Goal: Navigation & Orientation: Find specific page/section

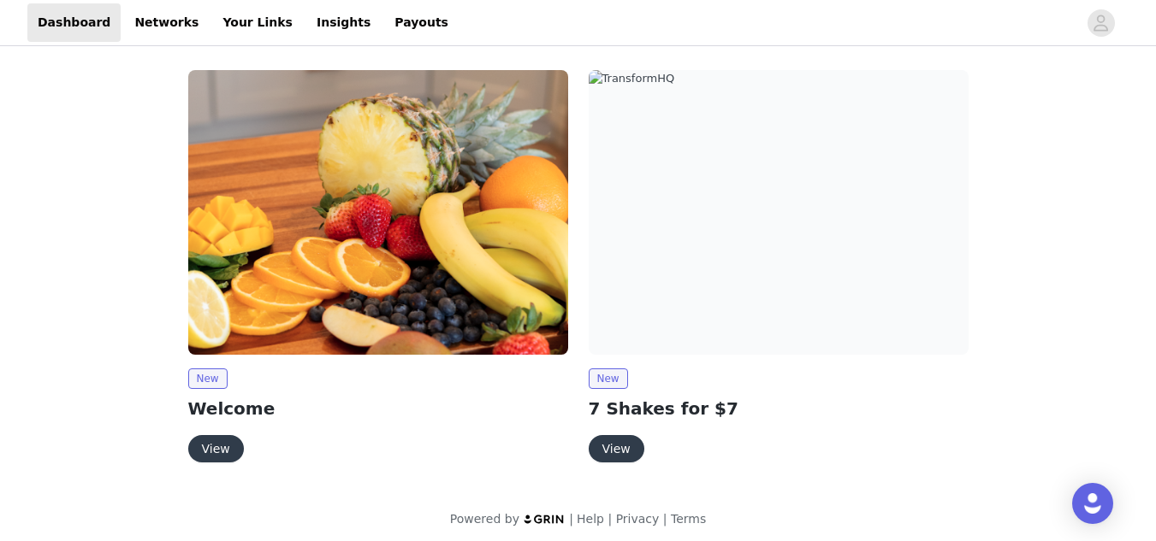
scroll to position [8, 0]
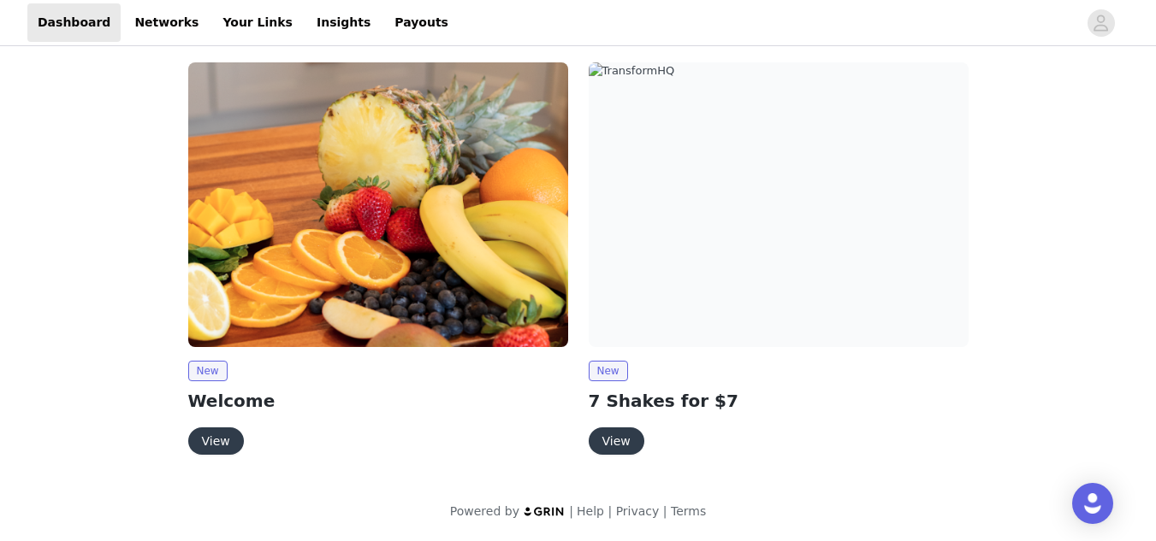
click at [612, 440] on button "View" at bounding box center [616, 441] width 56 height 27
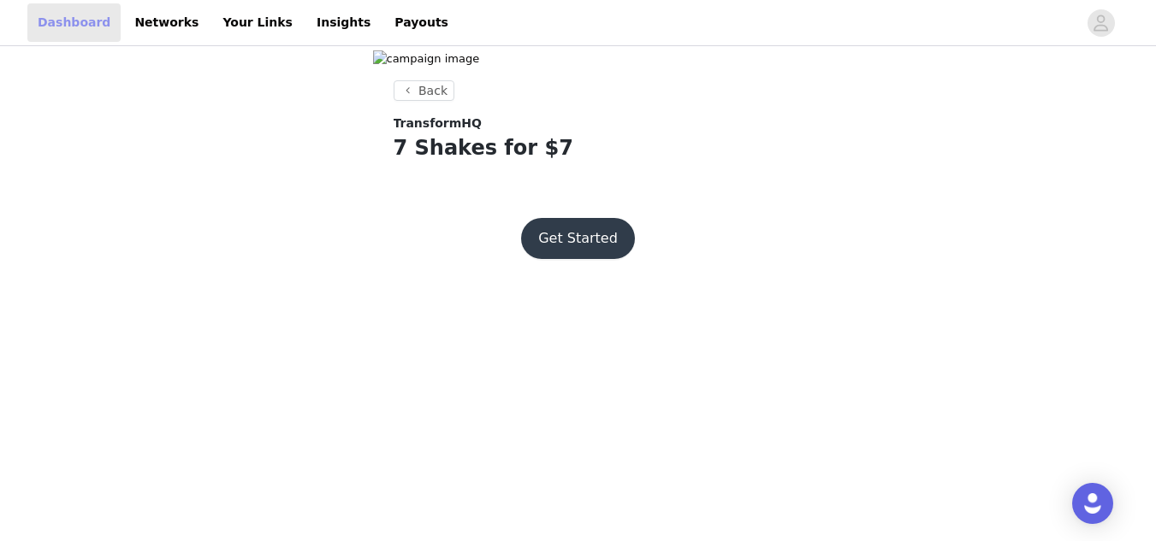
click at [62, 26] on link "Dashboard" at bounding box center [73, 22] width 93 height 38
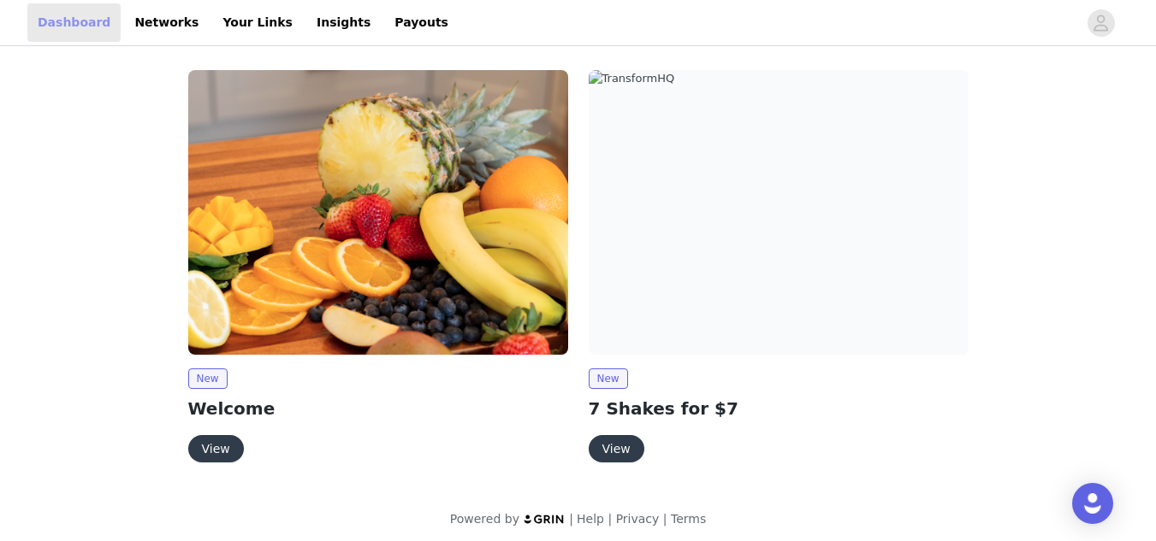
click at [74, 35] on link "Dashboard" at bounding box center [73, 22] width 93 height 38
click at [228, 26] on link "Your Links" at bounding box center [257, 22] width 91 height 38
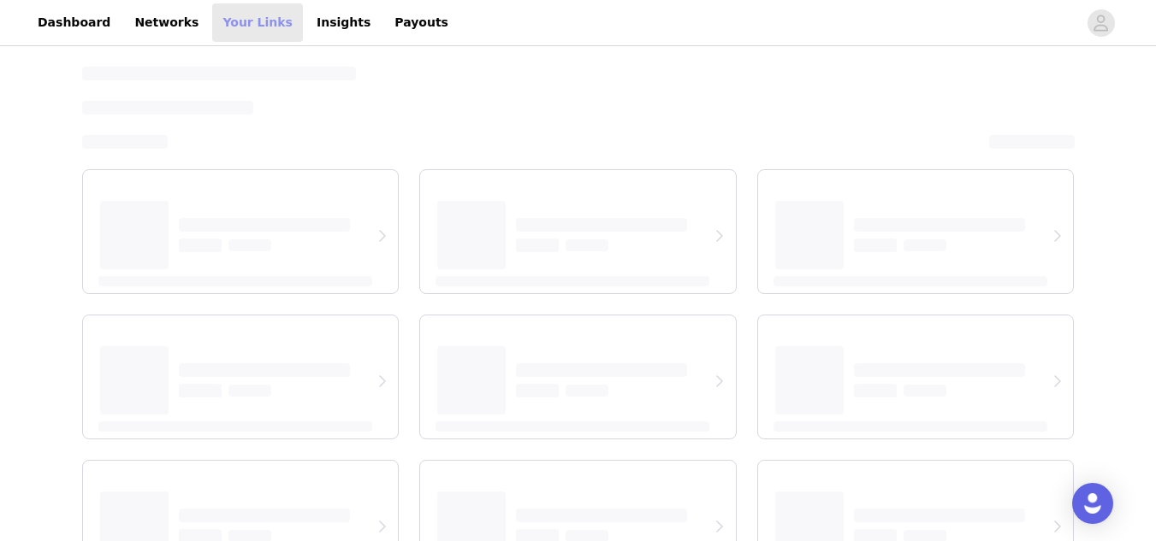
select select "12"
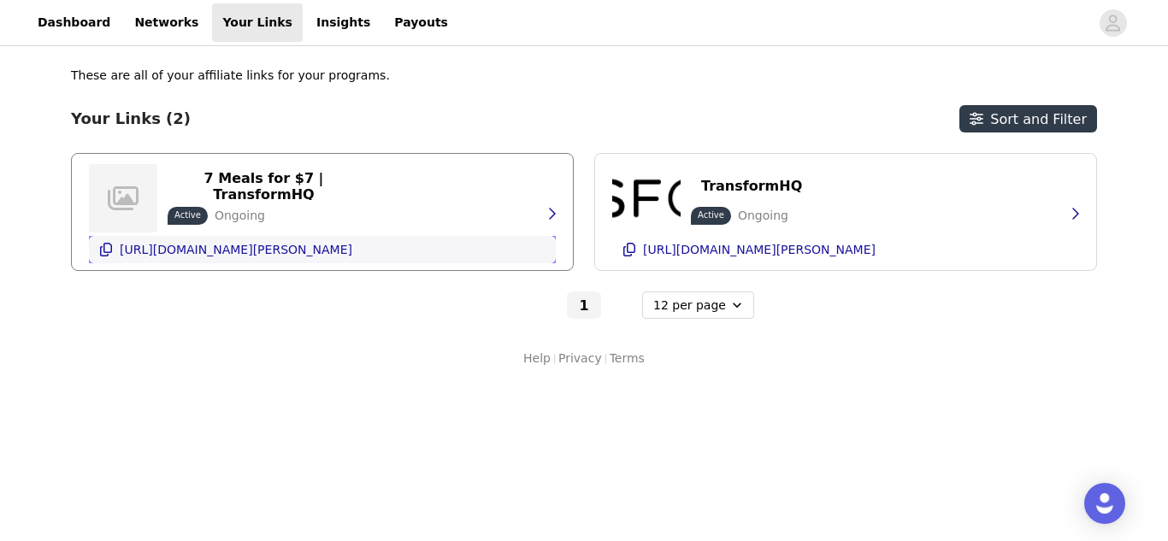
click at [127, 250] on p "[URL][DOMAIN_NAME][PERSON_NAME]" at bounding box center [236, 250] width 233 height 14
drag, startPoint x: 127, startPoint y: 250, endPoint x: 76, endPoint y: 316, distance: 83.6
click at [76, 316] on div "1 - Optional 6 per page 12 per page 24 per page" at bounding box center [584, 305] width 1026 height 27
click at [108, 247] on icon "button" at bounding box center [106, 250] width 14 height 14
